Goal: Transaction & Acquisition: Purchase product/service

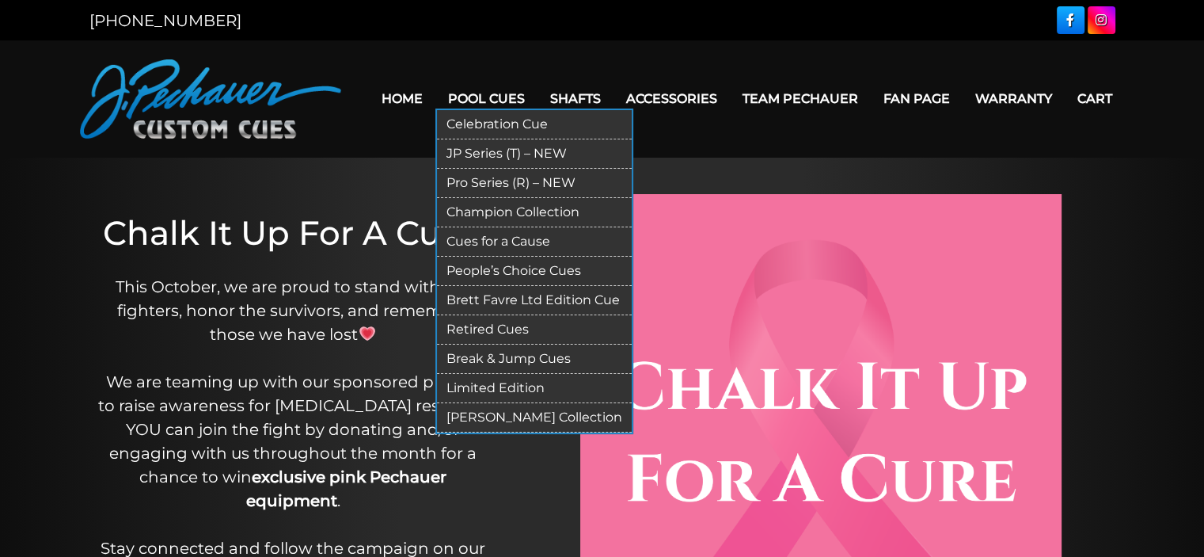
click at [508, 268] on link "People’s Choice Cues" at bounding box center [534, 271] width 195 height 29
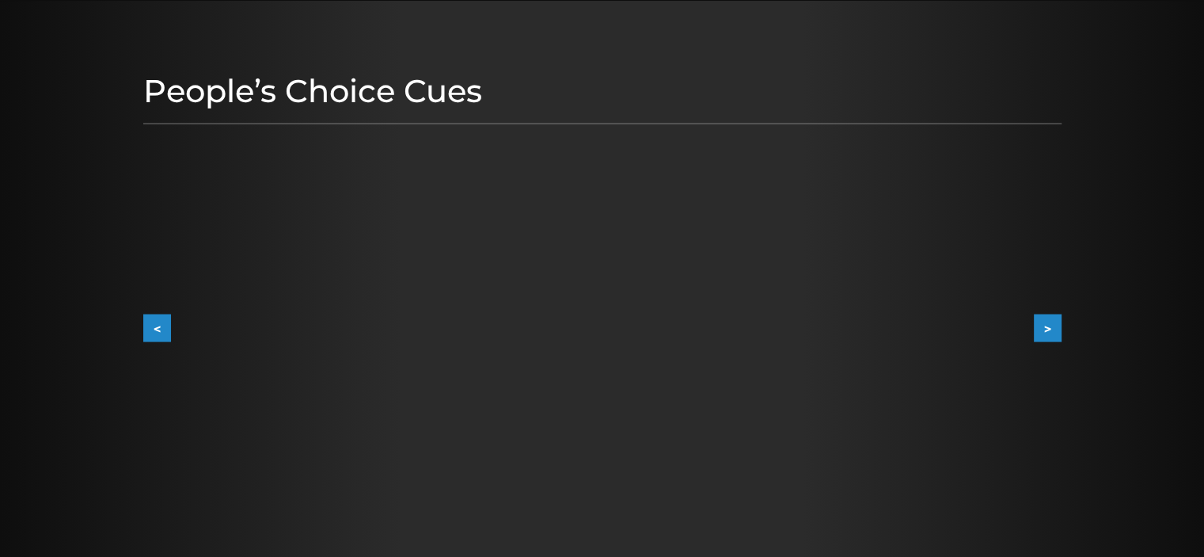
scroll to position [165, 0]
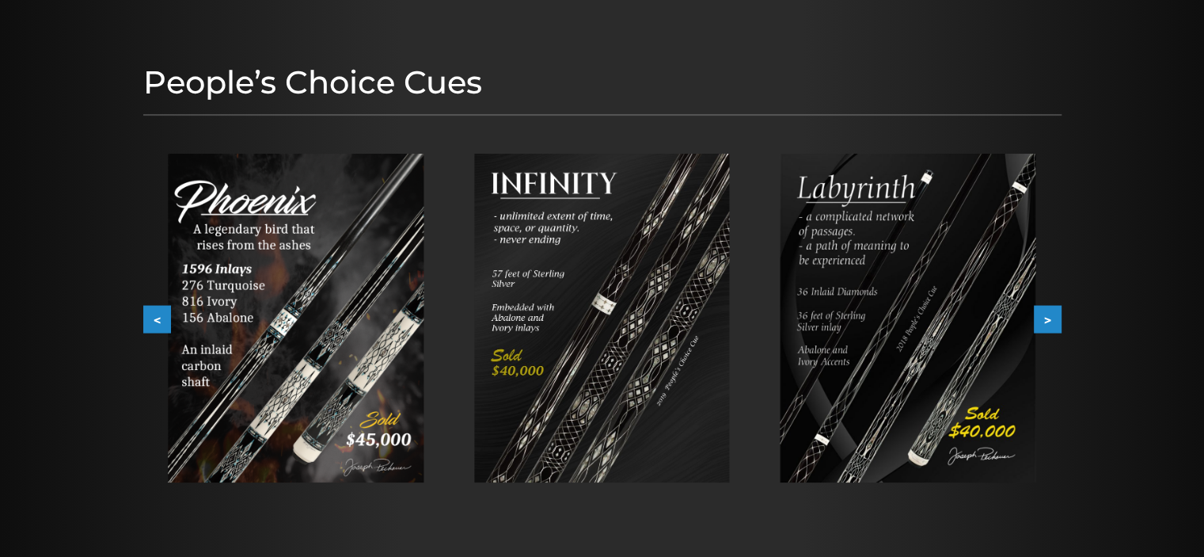
click at [1050, 313] on button ">" at bounding box center [1048, 320] width 28 height 28
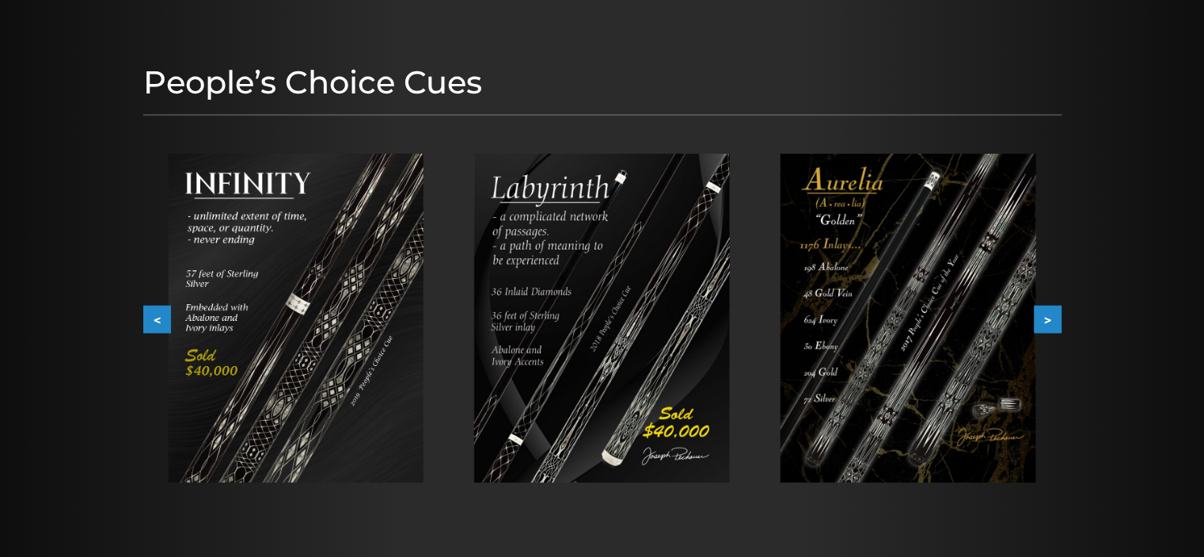
click at [1048, 318] on button ">" at bounding box center [1048, 320] width 28 height 28
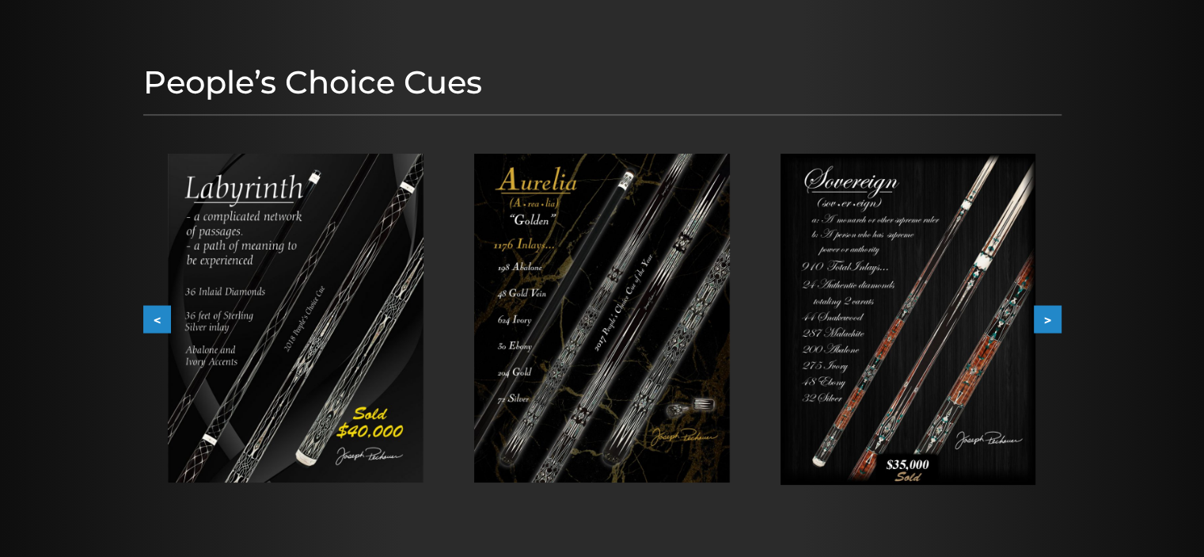
click at [1048, 318] on button ">" at bounding box center [1048, 320] width 28 height 28
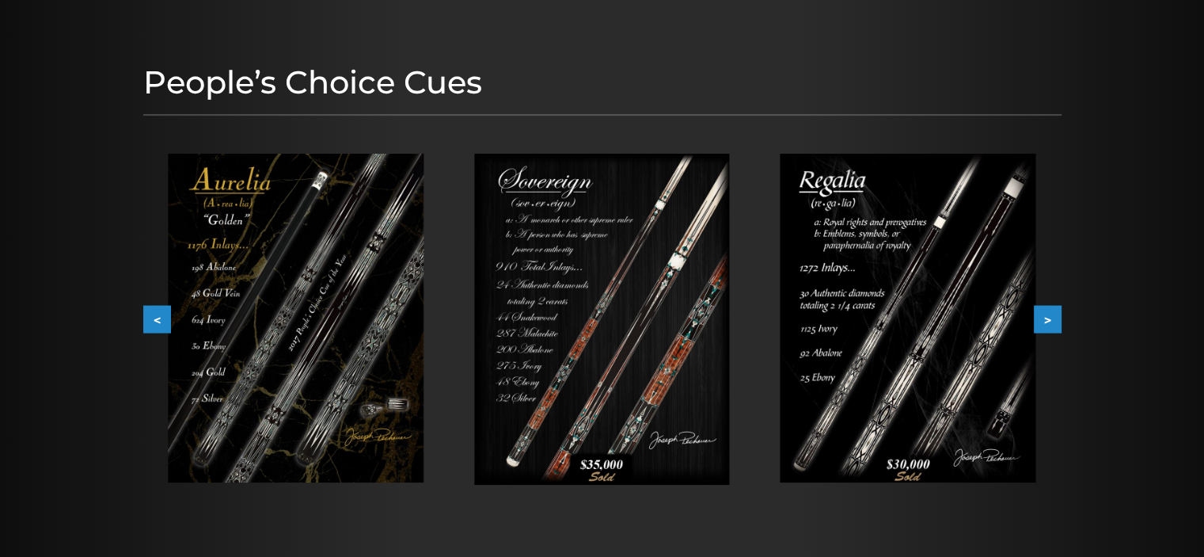
click at [1051, 314] on button ">" at bounding box center [1048, 320] width 28 height 28
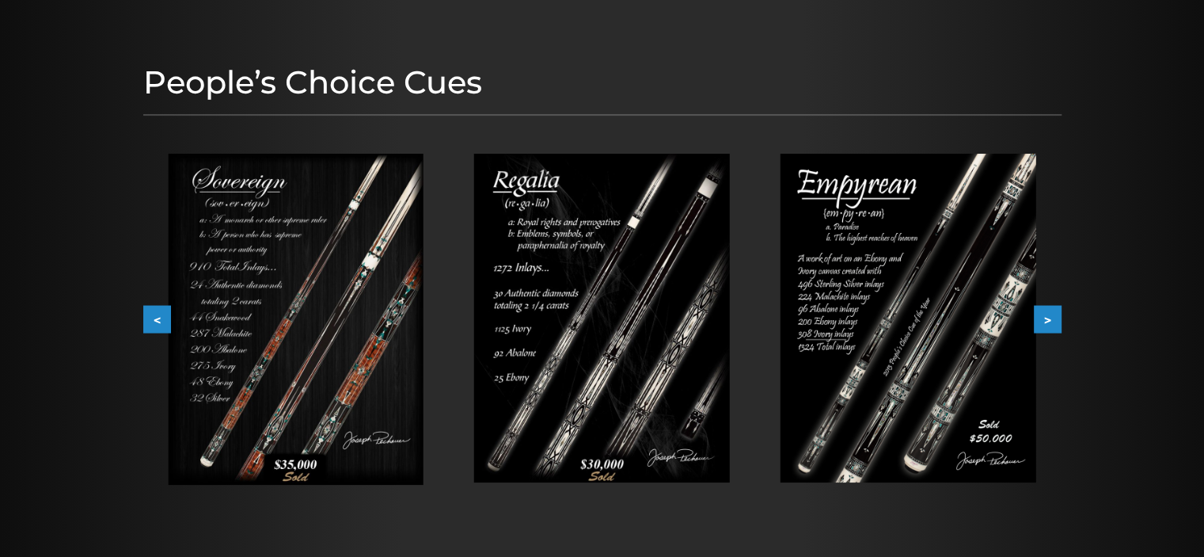
click at [865, 290] on img at bounding box center [909, 318] width 256 height 329
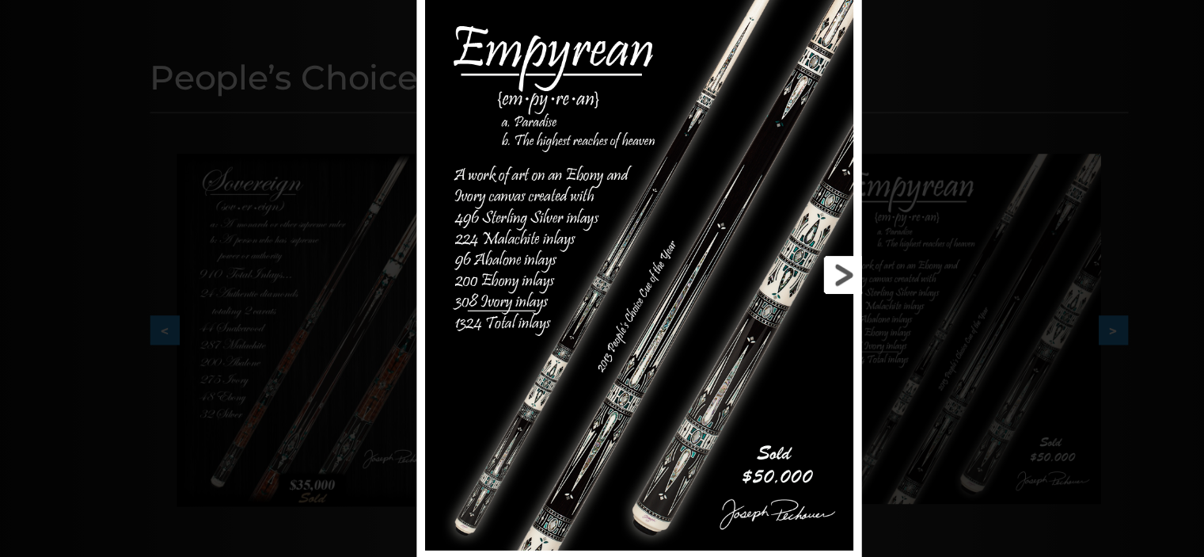
click at [794, 264] on link at bounding box center [717, 268] width 188 height 534
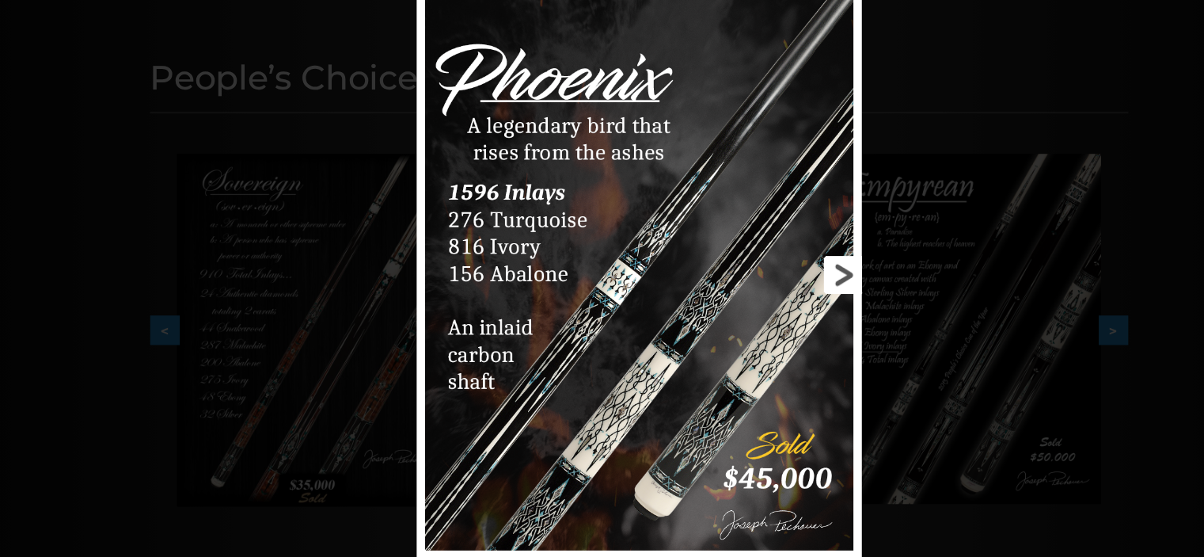
click at [794, 264] on link at bounding box center [717, 268] width 188 height 534
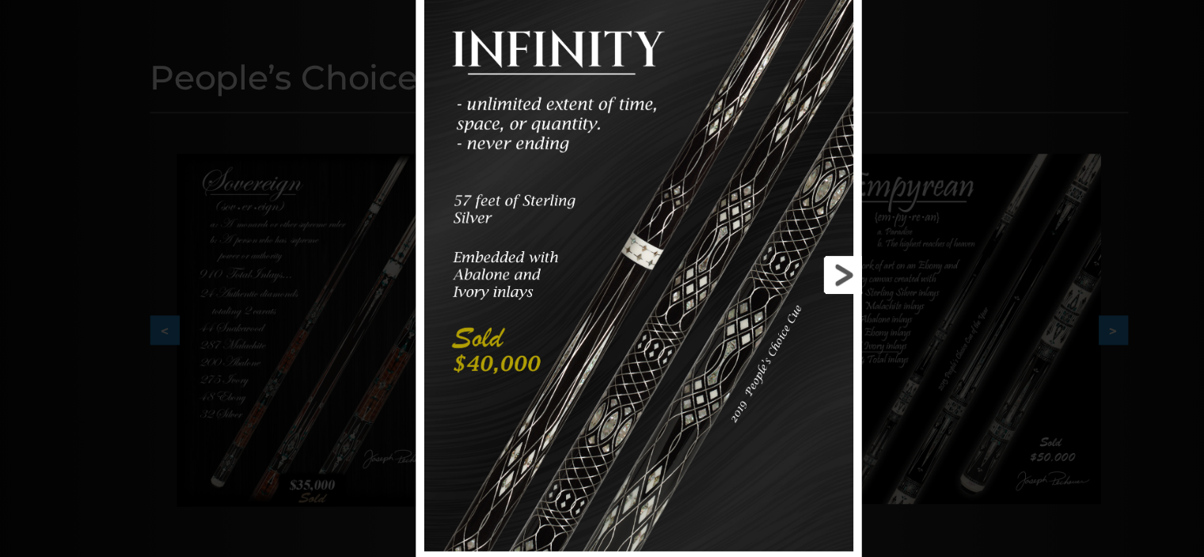
click at [794, 264] on link at bounding box center [717, 268] width 188 height 534
